Goal: Find specific page/section: Find specific page/section

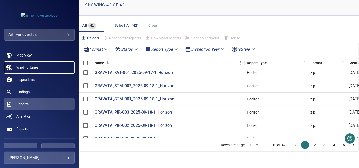
click at [41, 70] on link "Wind Turbines" at bounding box center [39, 67] width 71 height 12
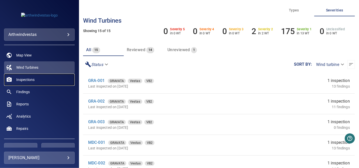
click at [36, 78] on link "Inspections" at bounding box center [39, 79] width 71 height 12
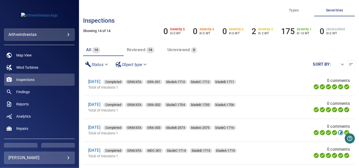
click at [139, 52] on div "Reviewed 14" at bounding box center [140, 49] width 27 height 7
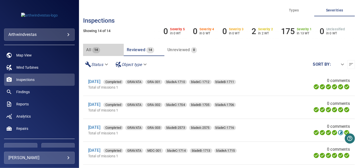
click at [98, 52] on span "14" at bounding box center [96, 50] width 8 height 6
